Goal: Transaction & Acquisition: Purchase product/service

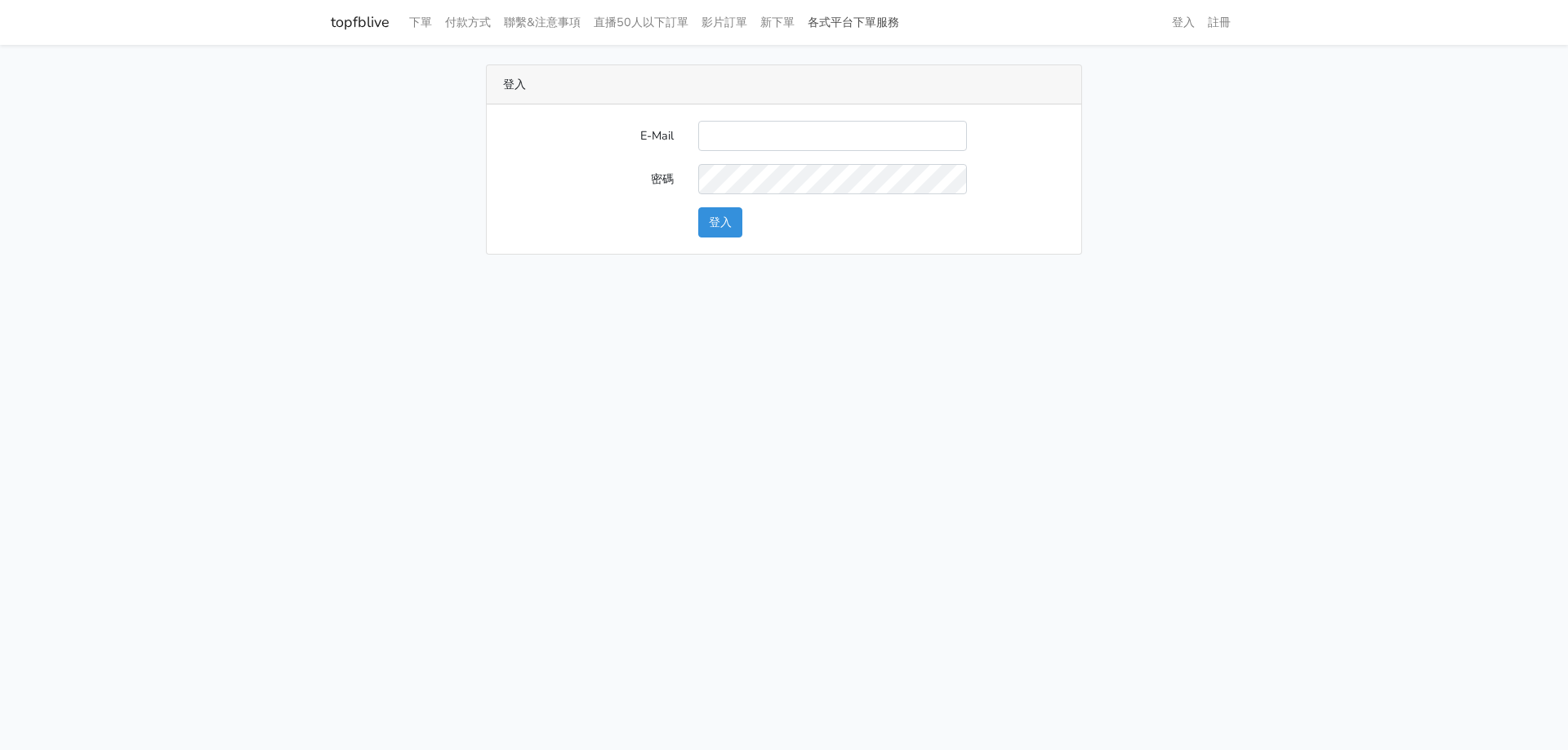
click at [858, 17] on link "各式平台下單服務" at bounding box center [854, 22] width 105 height 32
type input "[EMAIL_ADDRESS][DOMAIN_NAME]"
click at [699, 208] on button "登入" at bounding box center [721, 222] width 44 height 30
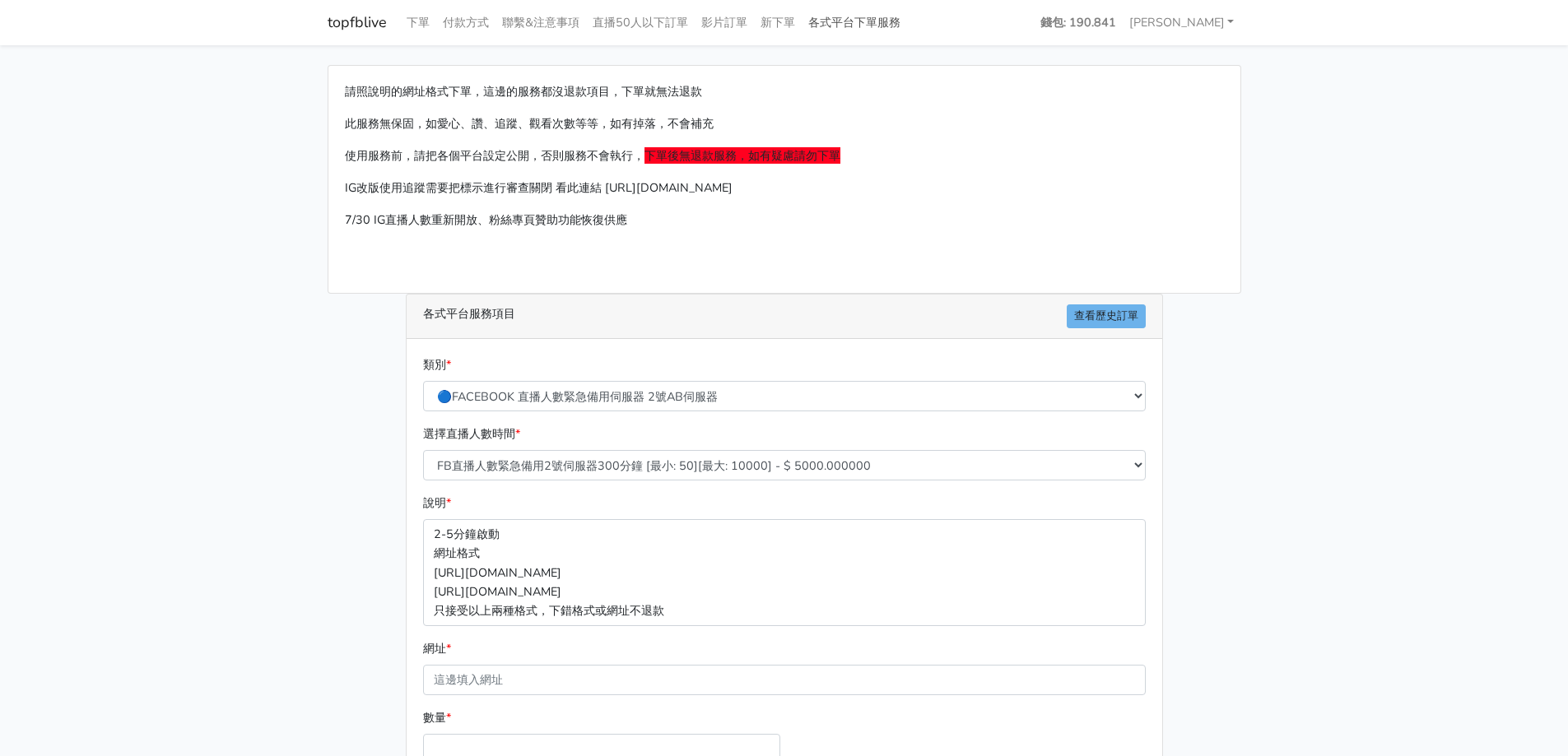
click at [864, 18] on link "各式平台下單服務" at bounding box center [854, 22] width 106 height 32
click at [673, 409] on select "🔵FACEBOOK 直播人數緊急備用伺服器 2號AB伺服器 🔵FACEBOOK 網軍專用貼文留言 安全保密 🔵FACEBOOK 直播人數緊急備用伺服器 J1 …" at bounding box center [785, 396] width 723 height 31
select select "🔯6/15新增Tiktok直播人數 穩定上人 SC"
click at [424, 381] on select "🔵FACEBOOK 直播人數緊急備用伺服器 2號AB伺服器 🔵FACEBOOK 網軍專用貼文留言 安全保密 🔵FACEBOOK 直播人數緊急備用伺服器 J1 …" at bounding box center [785, 396] width 723 height 31
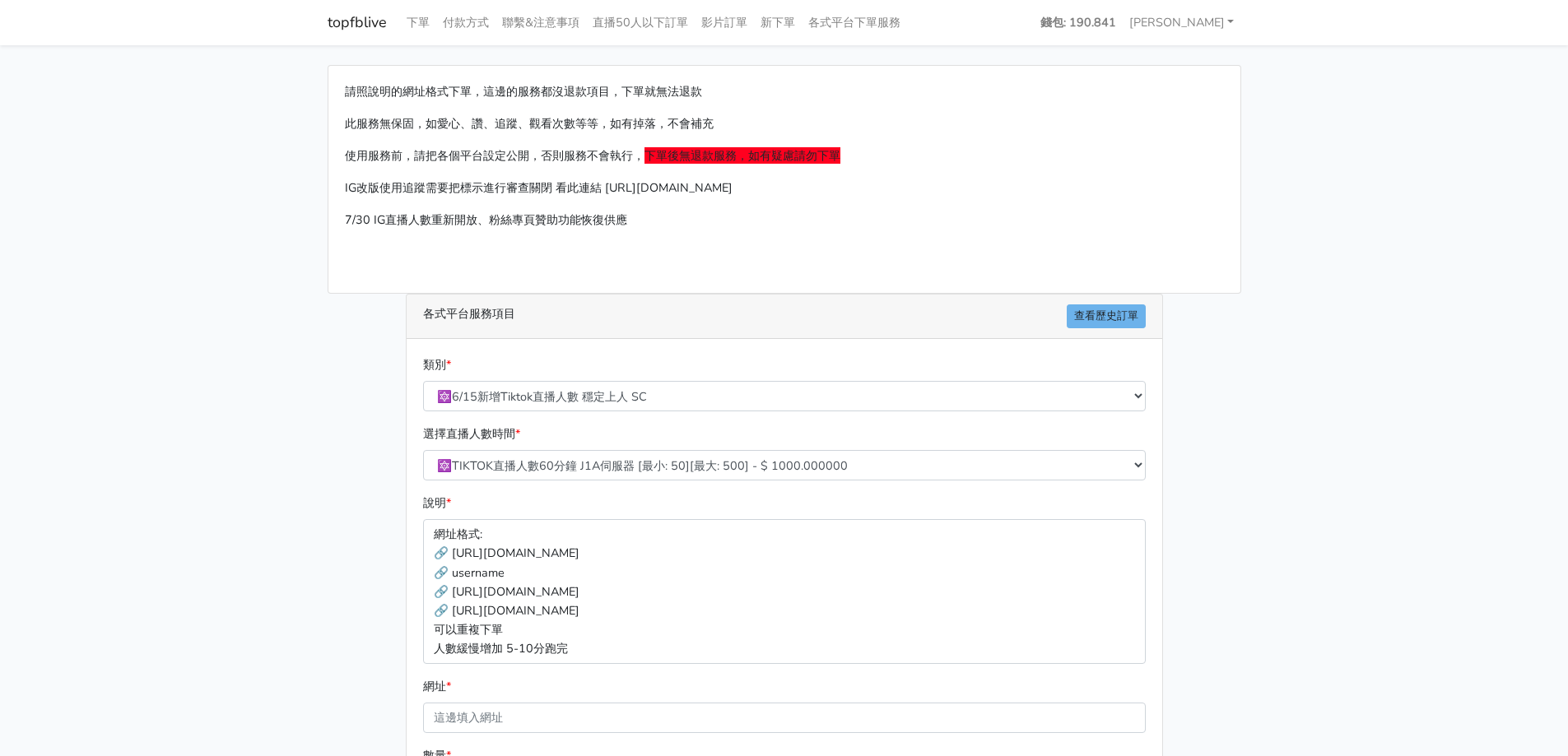
click at [321, 364] on div "請照說明的網址格式下單，這邊的服務都沒退款項目，下單就無法退款 此服務無保固，如愛心、讚、追蹤、觀看次數等等，如有掉落，不會補充 使用服務前，請把各個平台設定…" at bounding box center [784, 507] width 939 height 885
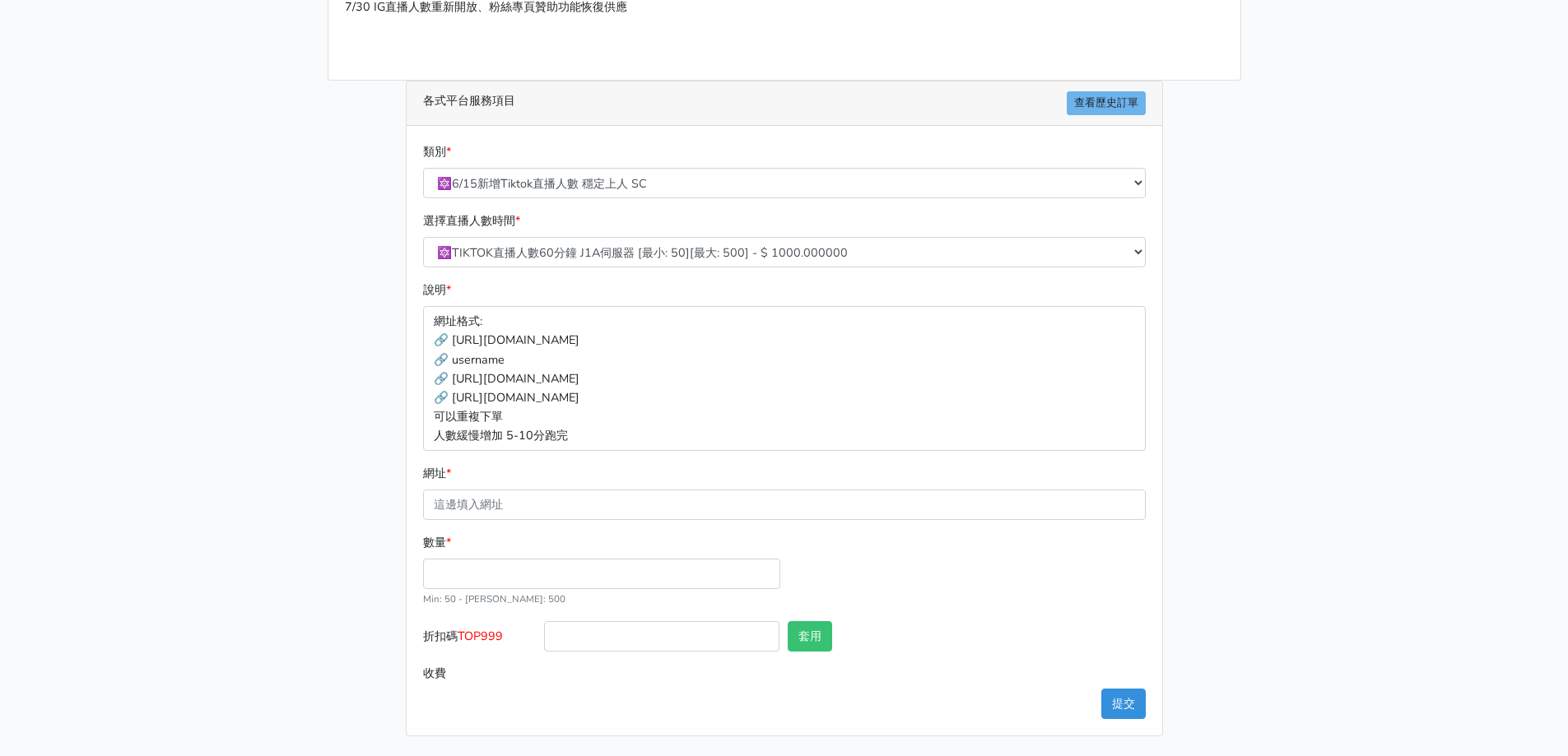
click at [589, 233] on div "選擇直播人數時間 * 🔯TIKTOK直播人數60分鐘 J1A伺服器 [最小: 50][最大: 500] - $ 1000.000000 🔯TIKTOK直播人數…" at bounding box center [784, 239] width 731 height 56
click at [513, 504] on input "網址 *" at bounding box center [785, 505] width 723 height 31
click at [477, 561] on input "數量 *" at bounding box center [602, 573] width 358 height 31
type input "50"
type input "50.000"
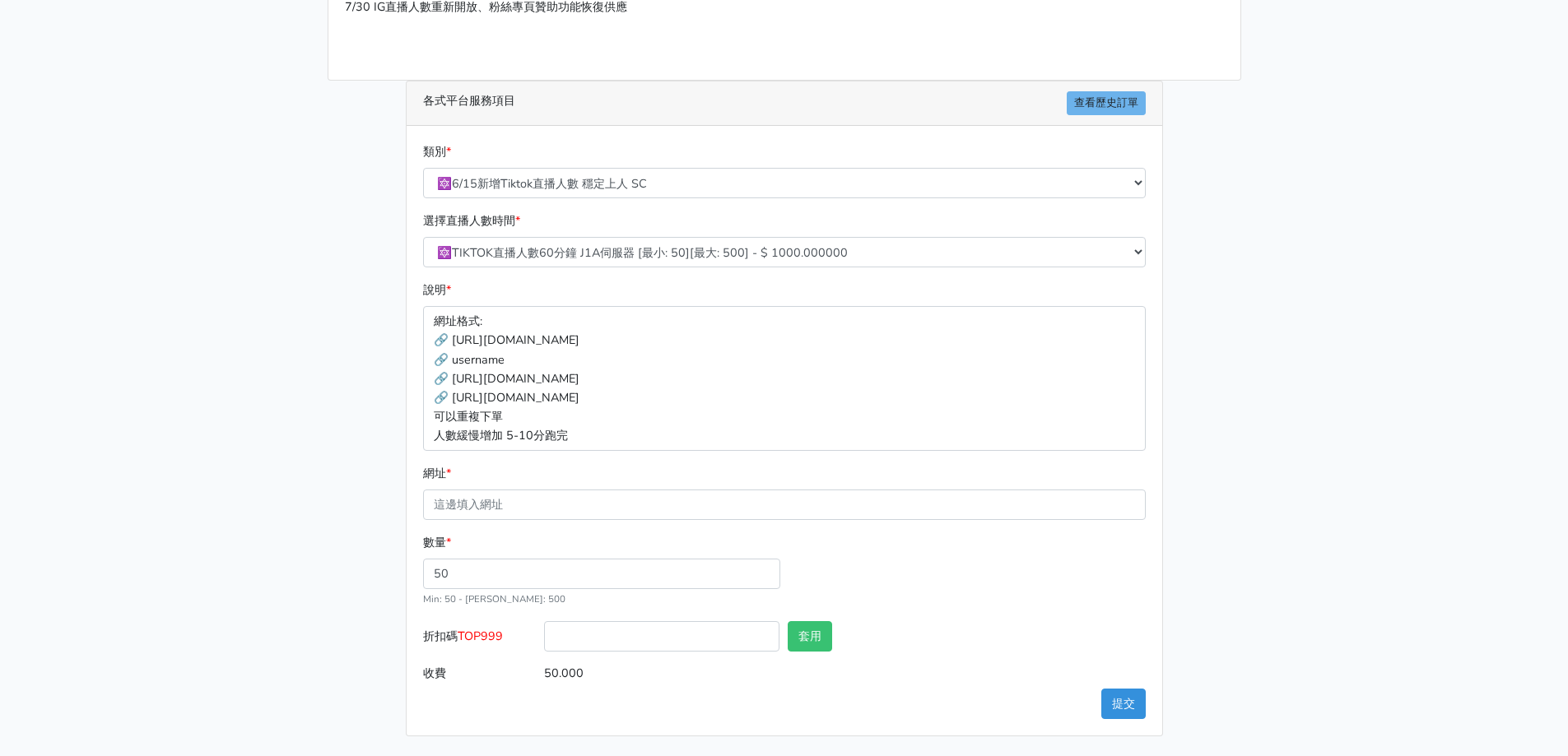
click at [402, 581] on div "各式平台服務項目 查看歷史訂單 類別 * 🔵FACEBOOK 直播人數緊急備用伺服器 2號AB伺服器 🔵FACEBOOK 網軍專用貼文留言 安全保密 🔵FAC…" at bounding box center [785, 409] width 782 height 656
click at [605, 494] on input "網址 *" at bounding box center [785, 505] width 723 height 31
paste input "[URL][DOMAIN_NAME]"
type input "[URL][DOMAIN_NAME]"
click at [979, 565] on div "數量 * 50 Min: 50 - Max: 500" at bounding box center [784, 577] width 731 height 88
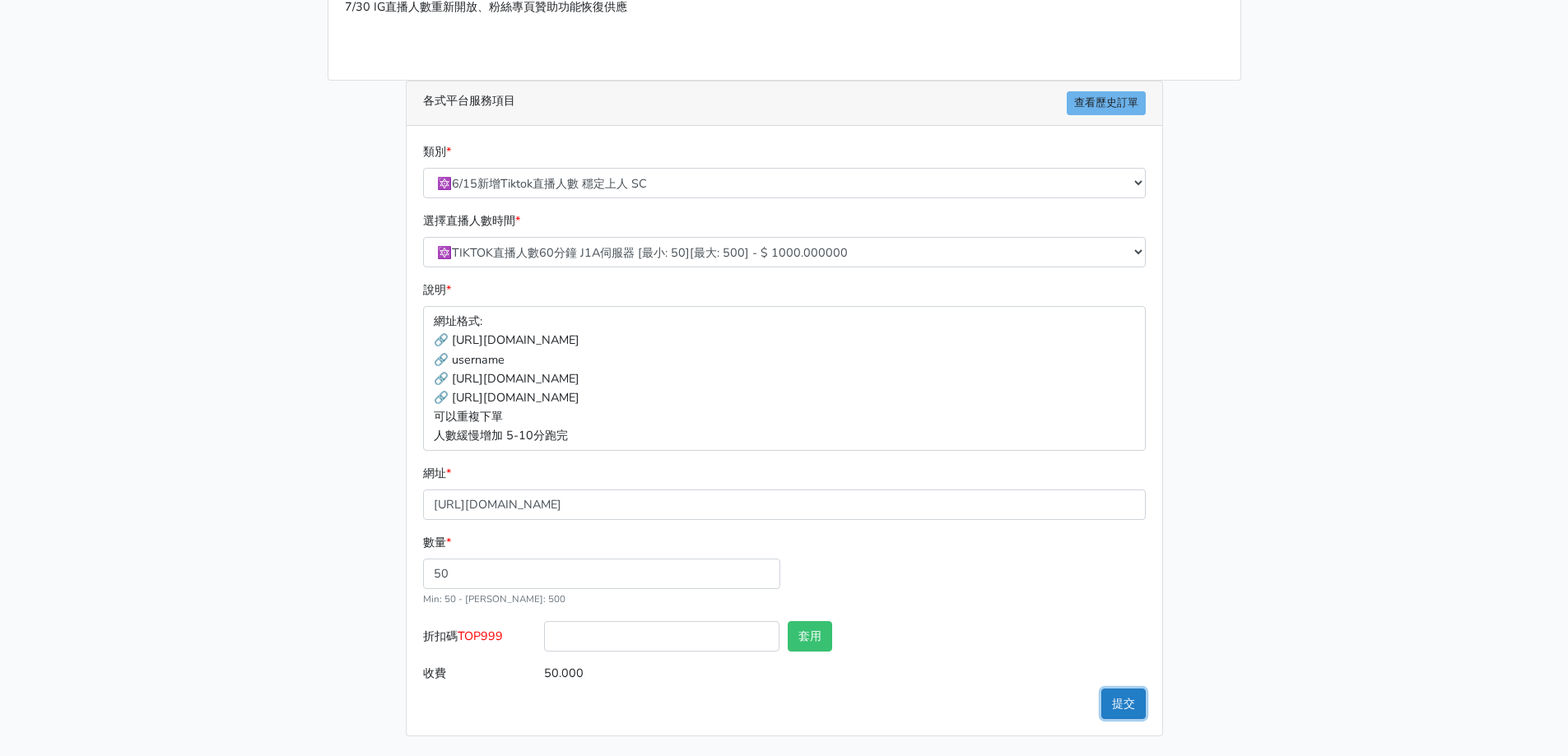
click at [1123, 710] on button "提交" at bounding box center [1124, 704] width 44 height 31
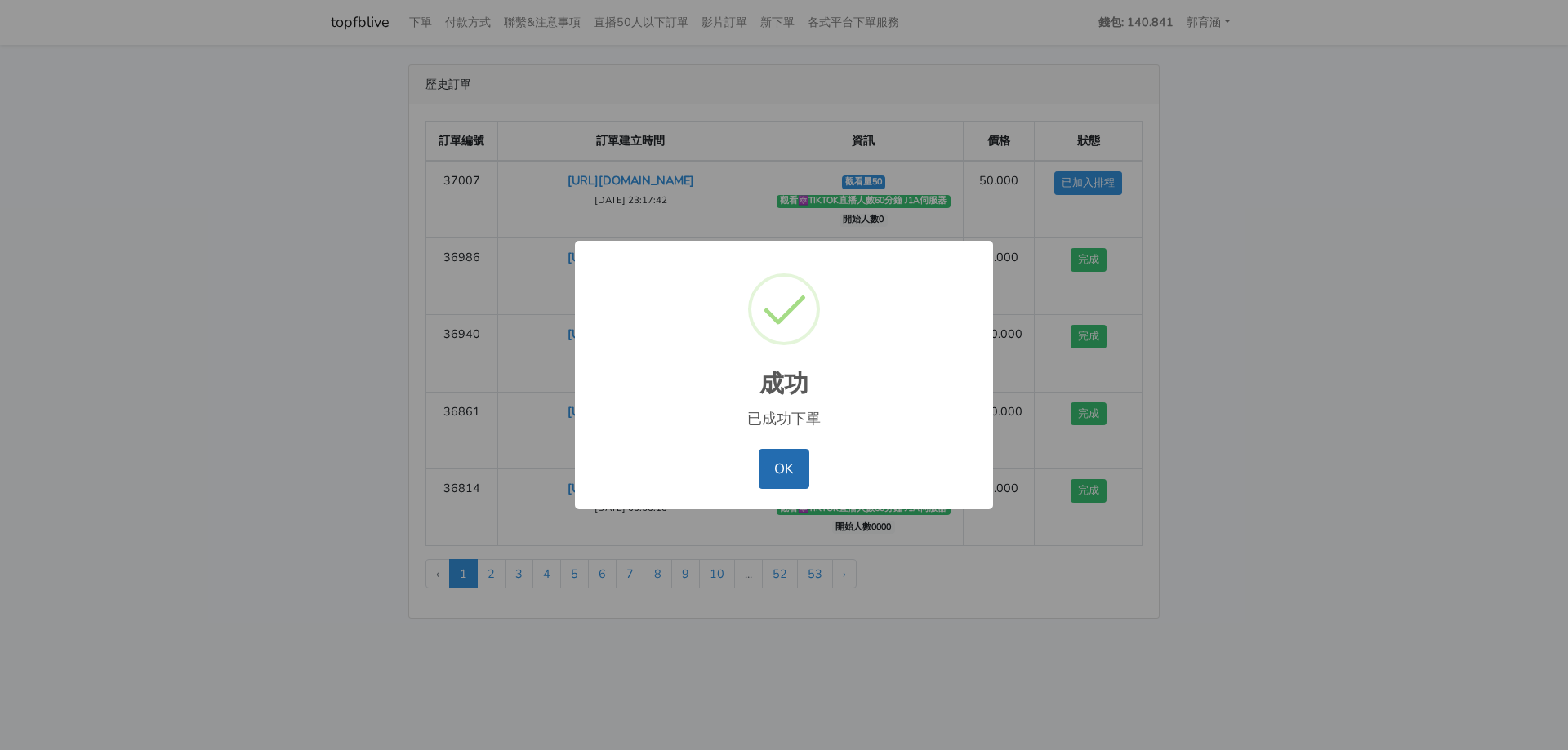
click at [782, 465] on button "OK" at bounding box center [783, 469] width 50 height 40
